Goal: Communication & Community: Ask a question

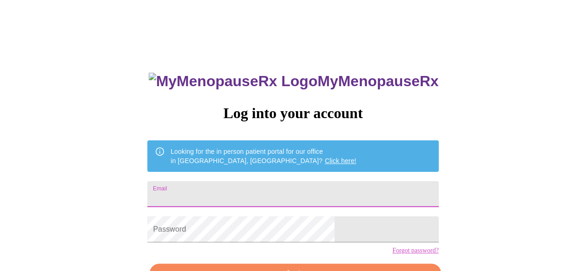
click at [275, 191] on input "Email" at bounding box center [292, 194] width 291 height 26
type input "alimarkos71@gmail.com"
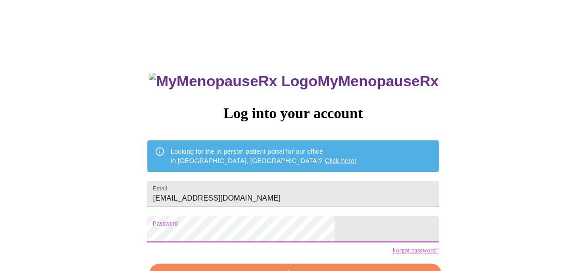
scroll to position [34, 0]
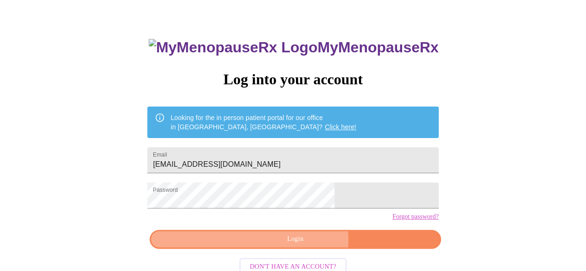
click at [301, 245] on span "Login" at bounding box center [295, 240] width 270 height 12
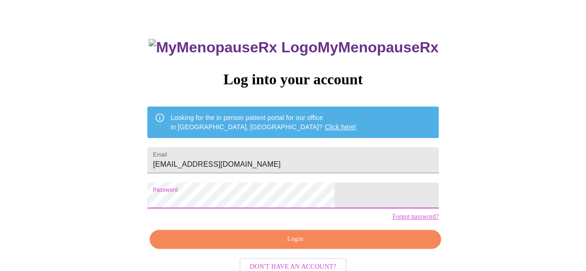
click at [298, 245] on span "Login" at bounding box center [295, 240] width 270 height 12
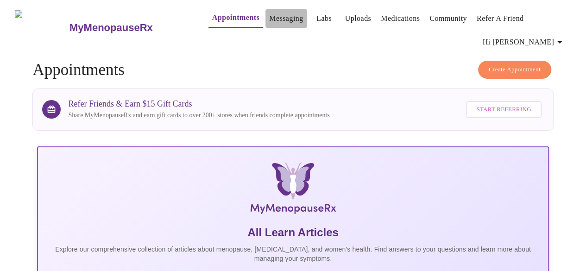
click at [273, 17] on link "Messaging" at bounding box center [286, 18] width 34 height 13
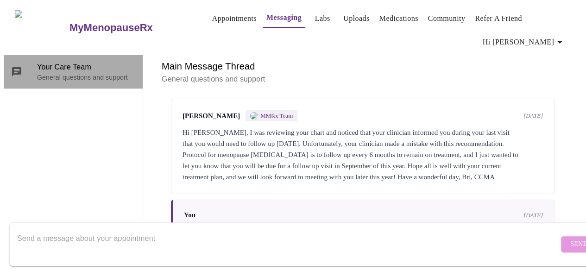
click at [99, 73] on p "General questions and support" at bounding box center [86, 77] width 98 height 9
click at [93, 73] on p "General questions and support" at bounding box center [86, 77] width 98 height 9
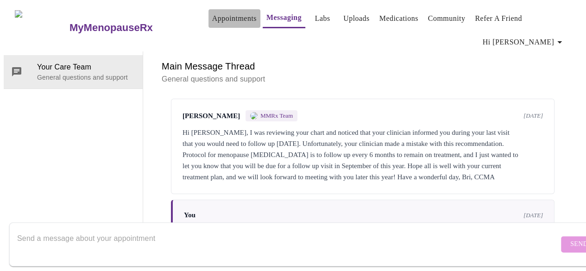
click at [225, 13] on link "Appointments" at bounding box center [234, 18] width 44 height 13
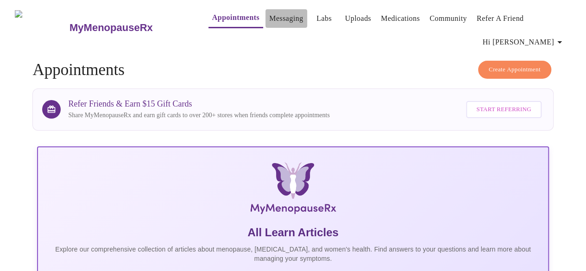
click at [270, 12] on link "Messaging" at bounding box center [286, 18] width 34 height 13
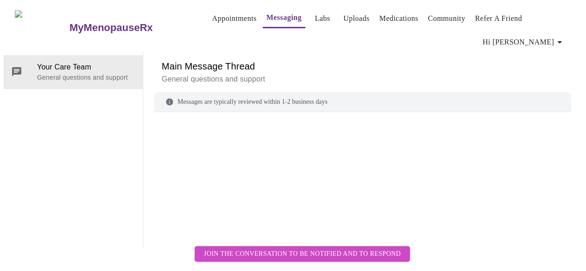
scroll to position [50, 0]
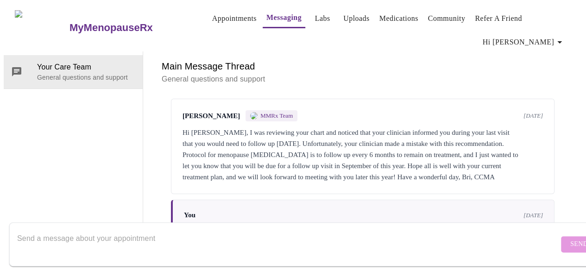
click at [142, 248] on textarea "Send a message about your appointment" at bounding box center [288, 244] width 542 height 30
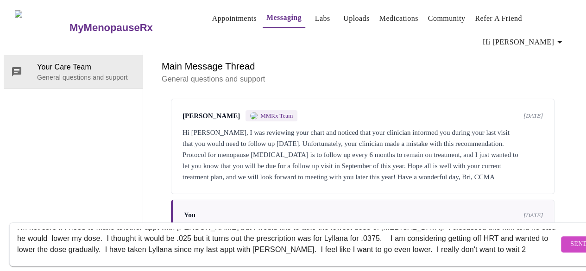
scroll to position [29, 0]
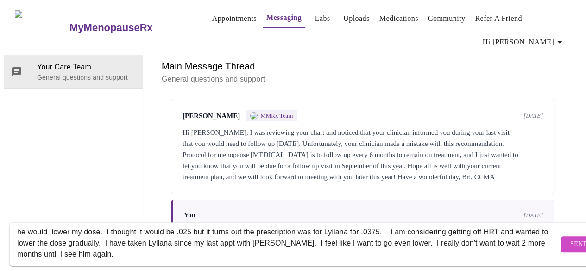
type textarea "Hi, I'm not sure if I need to make another appt with Dr. Gelman but I would lik…"
click at [570, 239] on span "Send" at bounding box center [579, 245] width 18 height 12
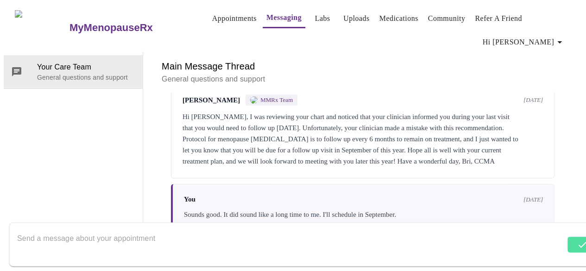
scroll to position [149, 0]
